Goal: Task Accomplishment & Management: Use online tool/utility

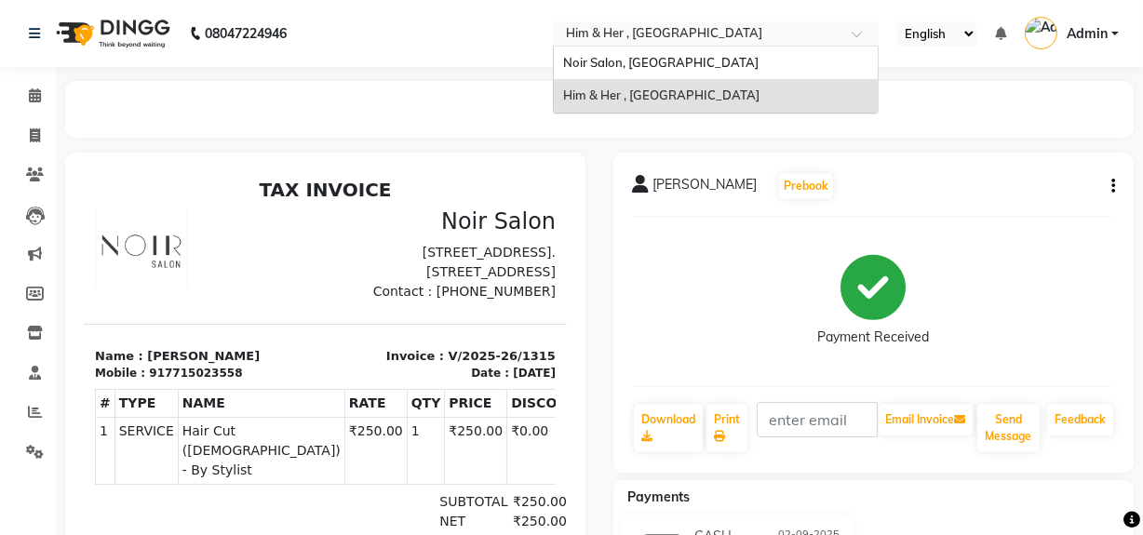
click at [599, 26] on input "text" at bounding box center [697, 35] width 270 height 19
click at [613, 60] on span "Noir Salon, [GEOGRAPHIC_DATA]" at bounding box center [660, 62] width 195 height 15
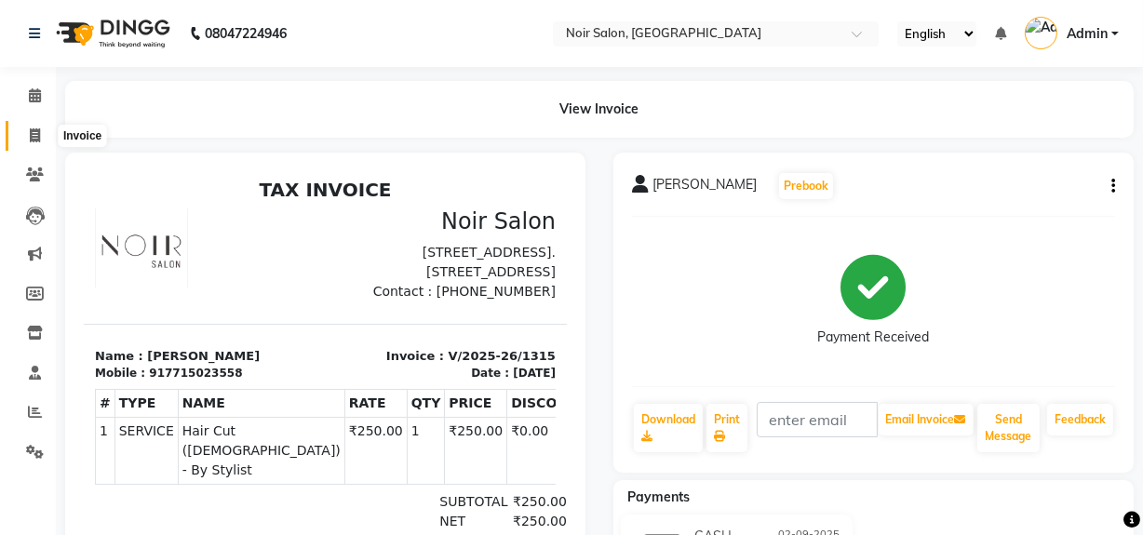
click at [32, 140] on icon at bounding box center [35, 135] width 10 height 14
select select "service"
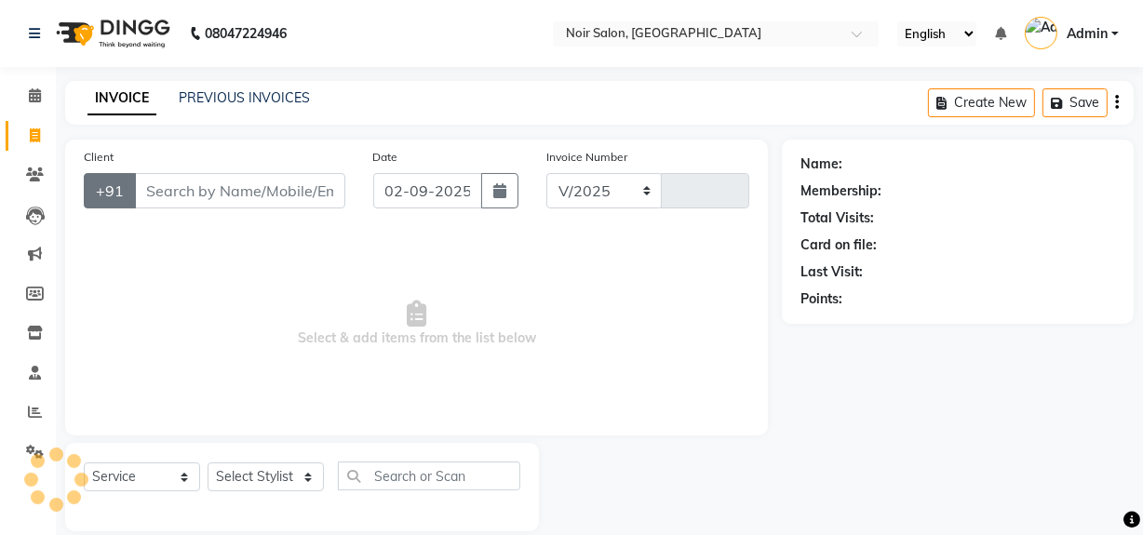
select select "5495"
type input "1316"
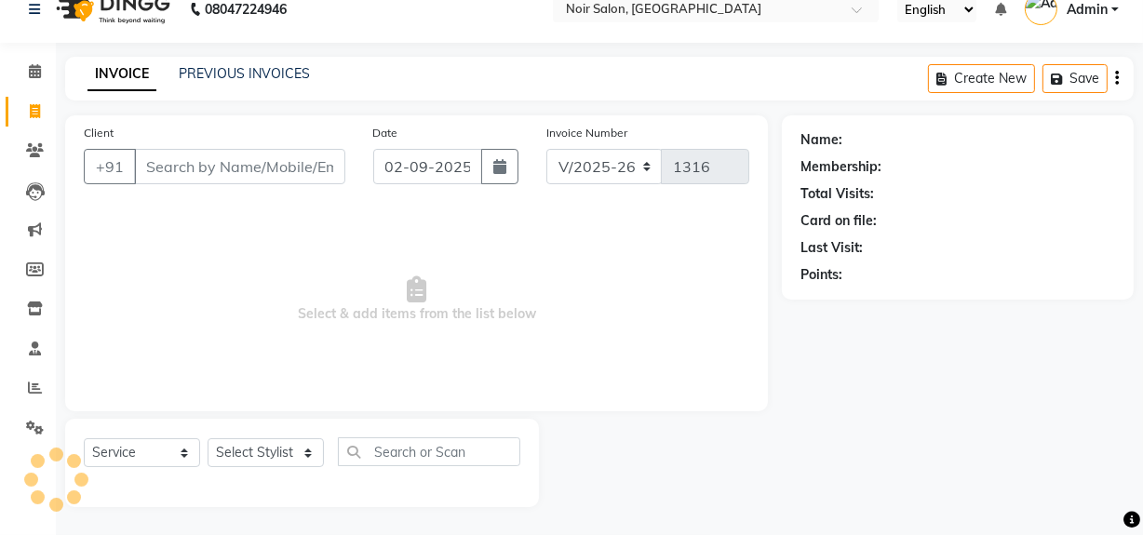
click at [156, 168] on input "Client" at bounding box center [239, 166] width 211 height 35
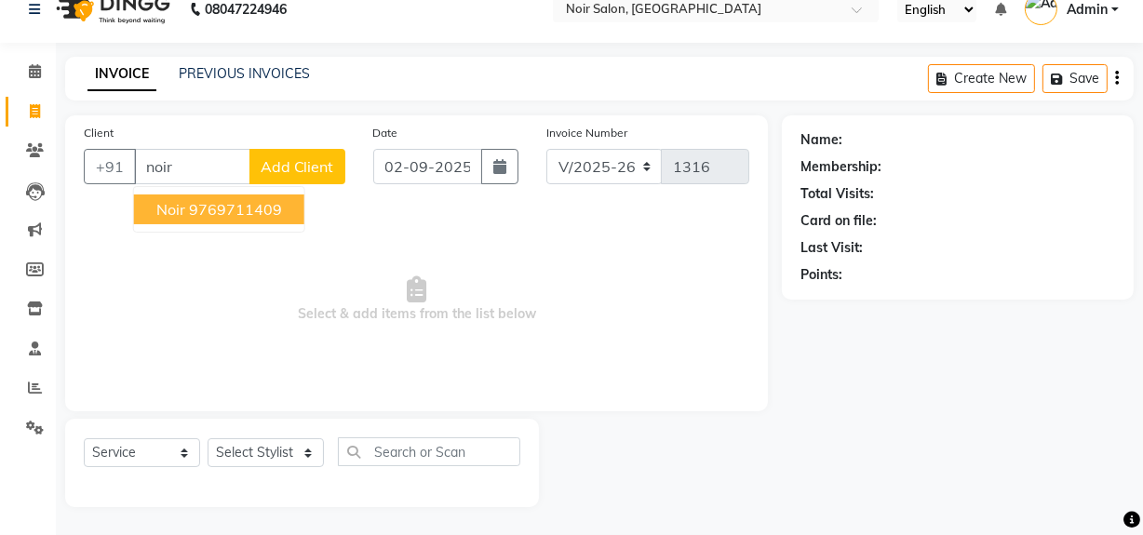
click at [162, 208] on span "Noir" at bounding box center [170, 209] width 29 height 19
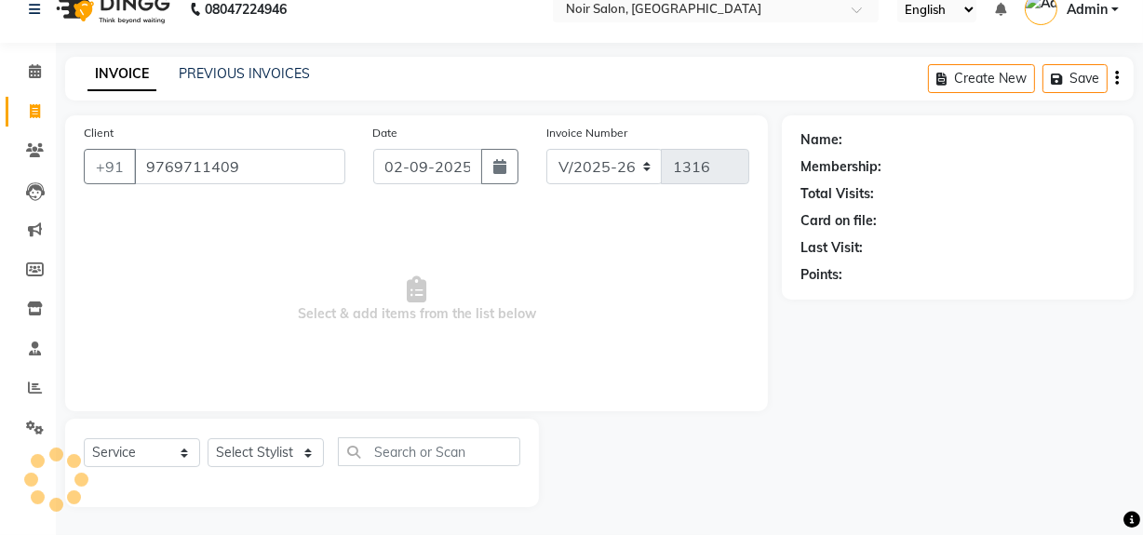
type input "9769711409"
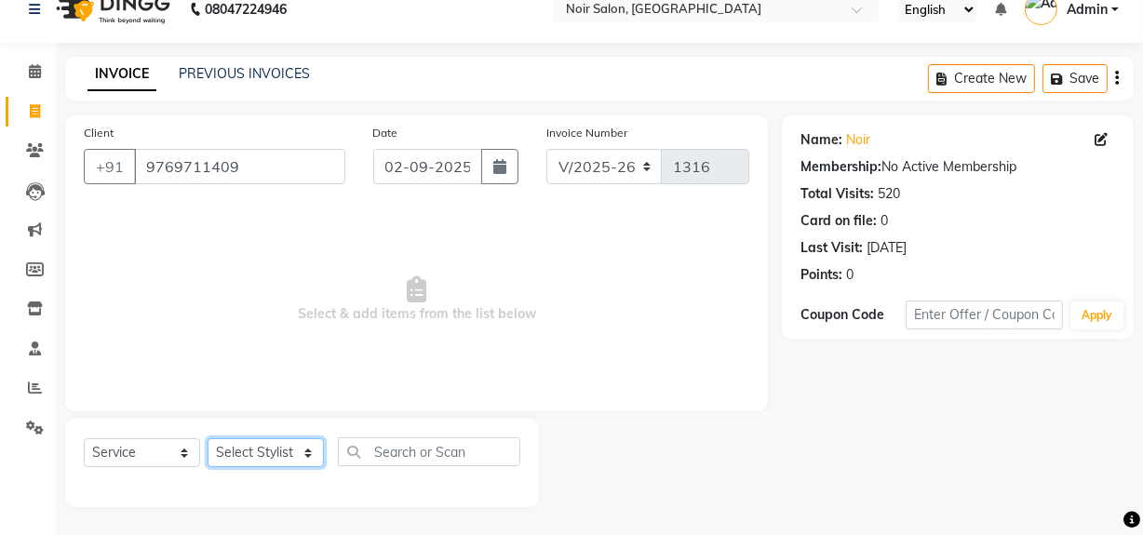
click at [238, 450] on select "Select Stylist [PERSON_NAME] [PERSON_NAME] Noir (Login) [PERSON_NAME] [PERSON_N…" at bounding box center [266, 452] width 116 height 29
select select "87449"
click at [208, 438] on select "Select Stylist [PERSON_NAME] [PERSON_NAME] Noir (Login) [PERSON_NAME] [PERSON_N…" at bounding box center [266, 452] width 116 height 29
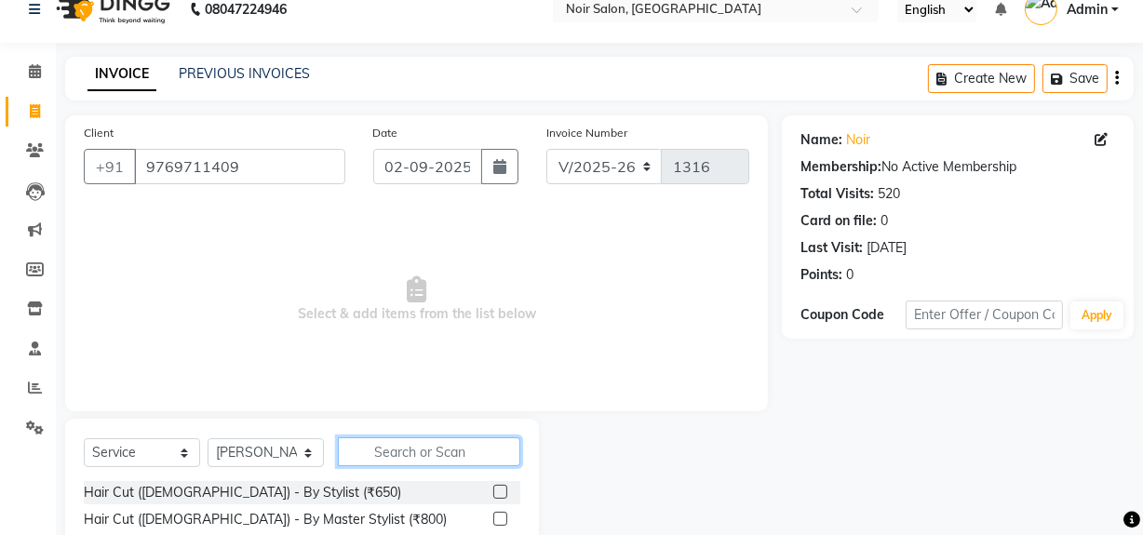
click at [389, 454] on input "text" at bounding box center [429, 451] width 182 height 29
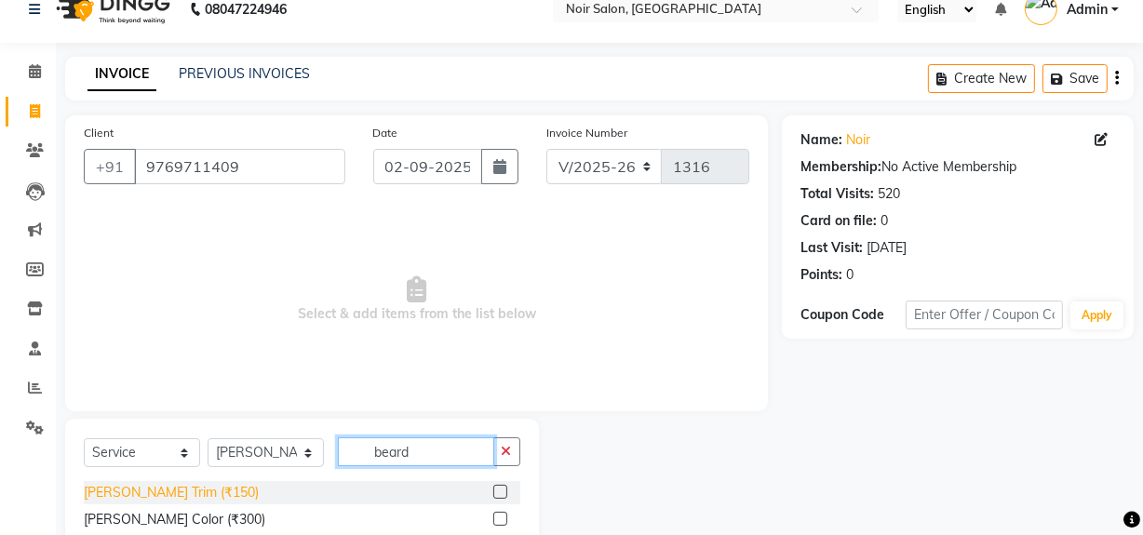
type input "beard"
click at [174, 496] on div "[PERSON_NAME] Trim (₹150)" at bounding box center [171, 493] width 175 height 20
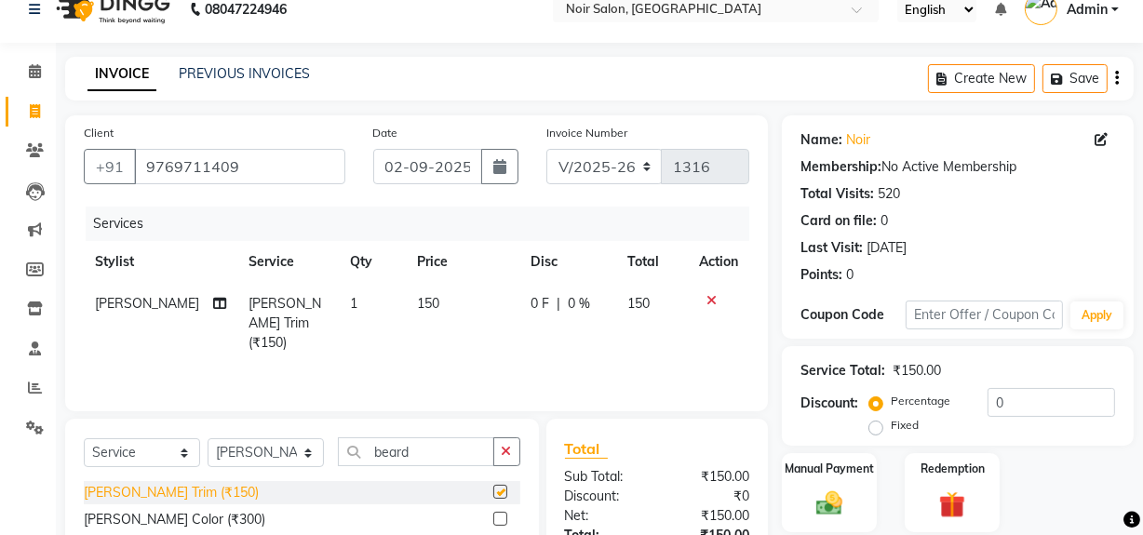
checkbox input "false"
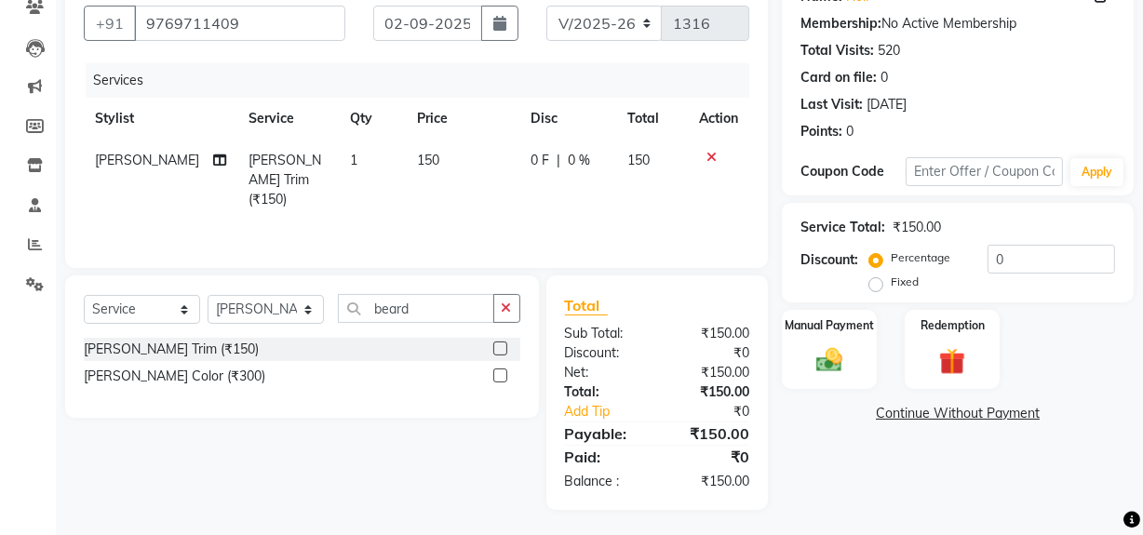
scroll to position [169, 0]
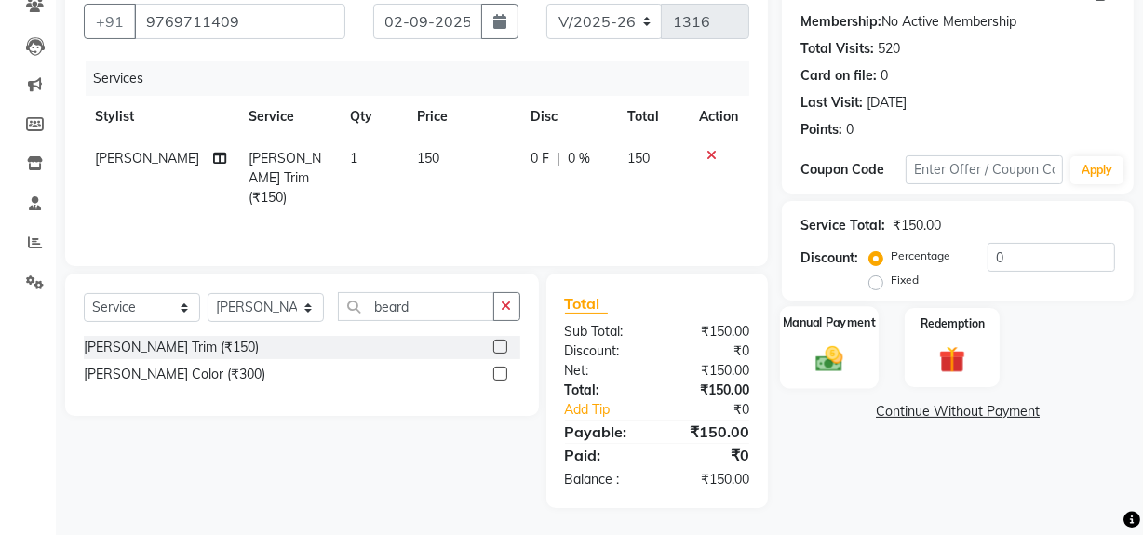
click at [831, 365] on img at bounding box center [829, 358] width 45 height 32
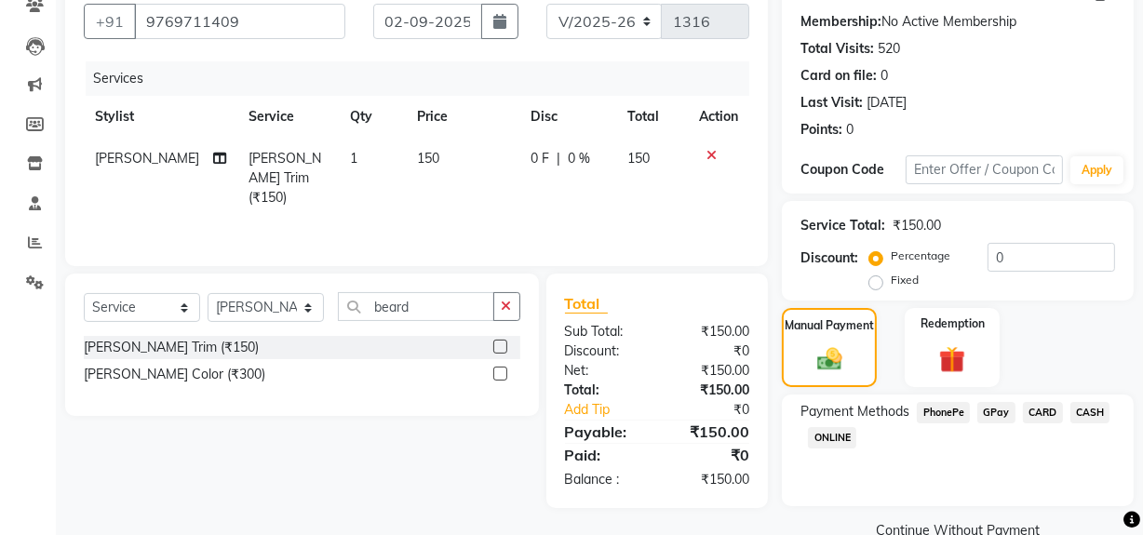
click at [991, 409] on span "GPay" at bounding box center [996, 412] width 38 height 21
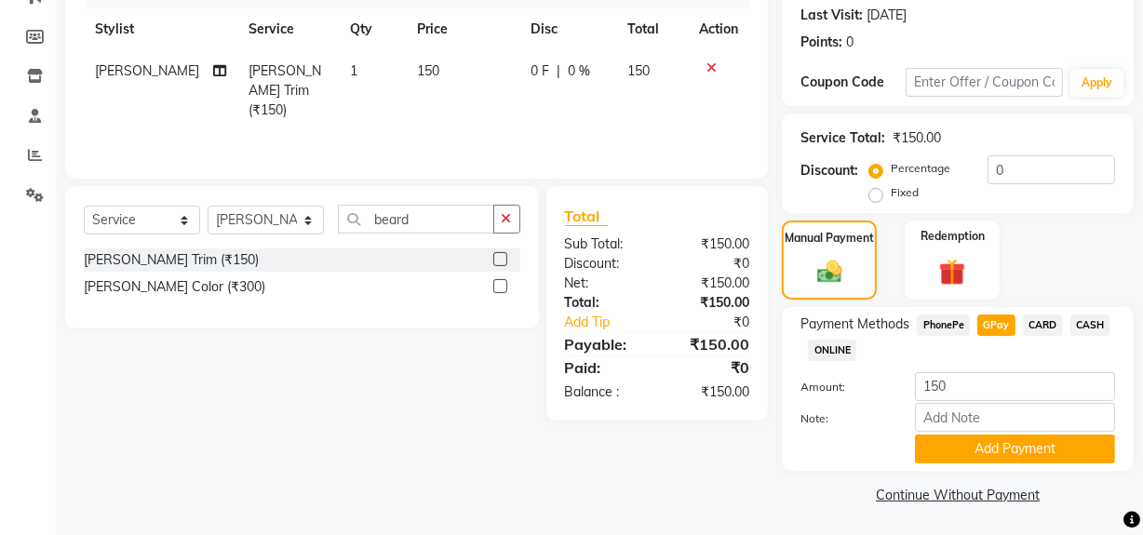
scroll to position [258, 0]
click at [987, 444] on button "Add Payment" at bounding box center [1015, 448] width 200 height 29
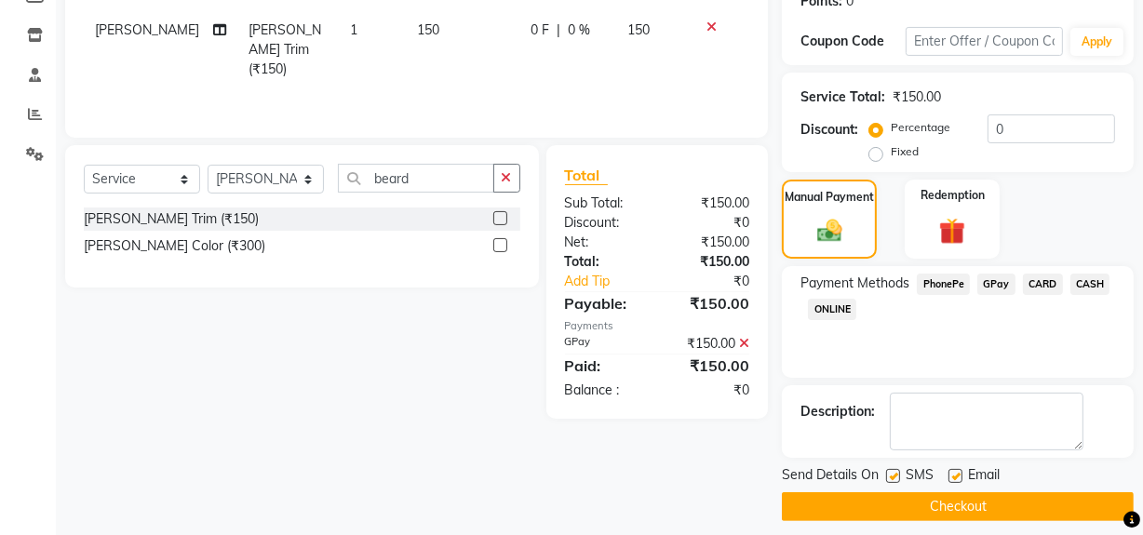
scroll to position [310, 0]
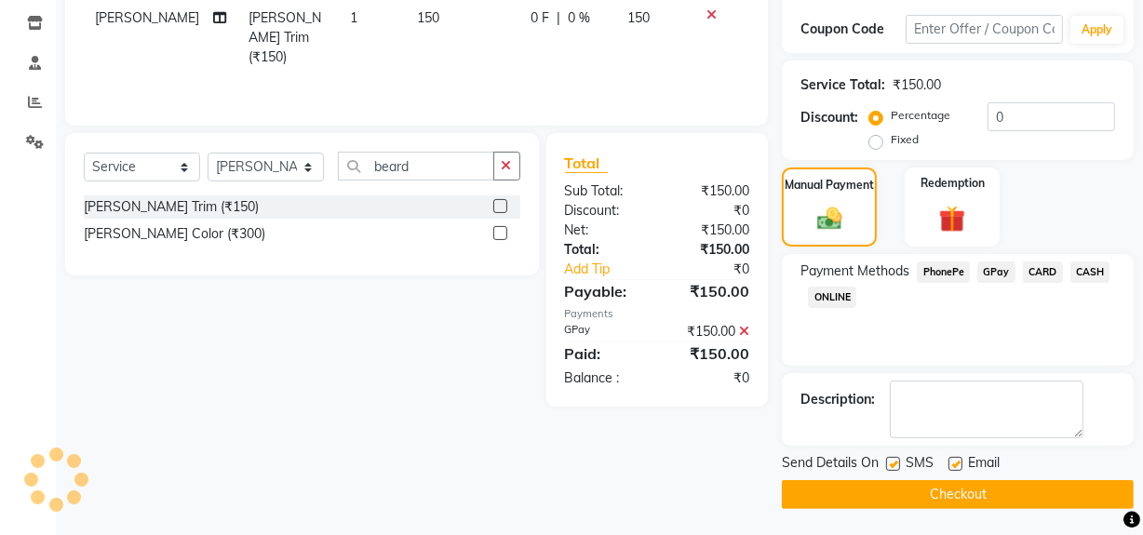
click at [891, 466] on label at bounding box center [893, 464] width 14 height 14
click at [891, 466] on input "checkbox" at bounding box center [892, 465] width 12 height 12
checkbox input "false"
click at [954, 463] on label at bounding box center [955, 464] width 14 height 14
click at [954, 463] on input "checkbox" at bounding box center [954, 465] width 12 height 12
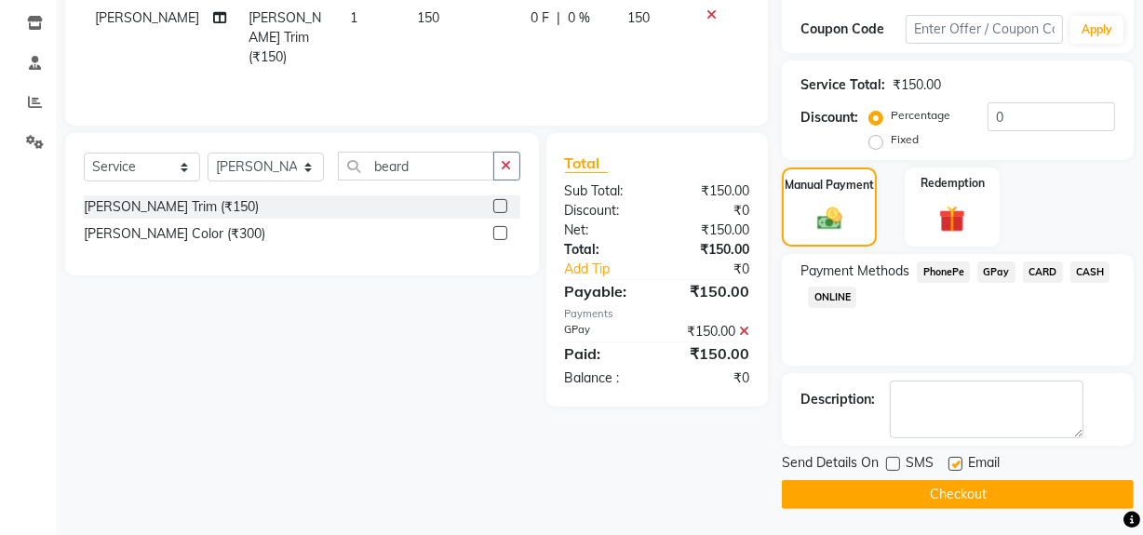
checkbox input "false"
click at [948, 493] on button "Checkout" at bounding box center [958, 494] width 352 height 29
